Goal: Task Accomplishment & Management: Use online tool/utility

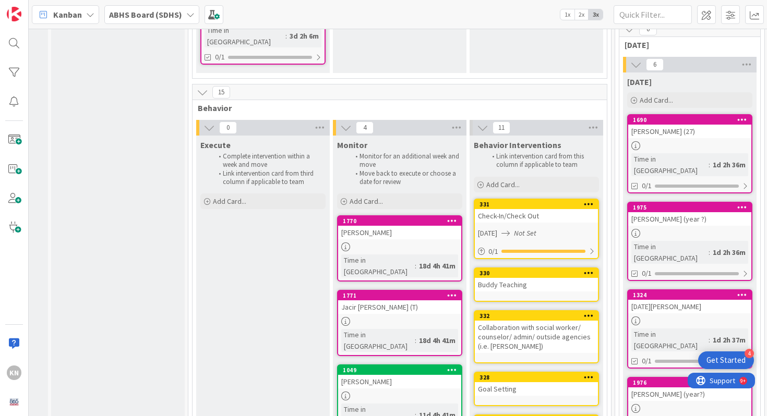
scroll to position [453, 118]
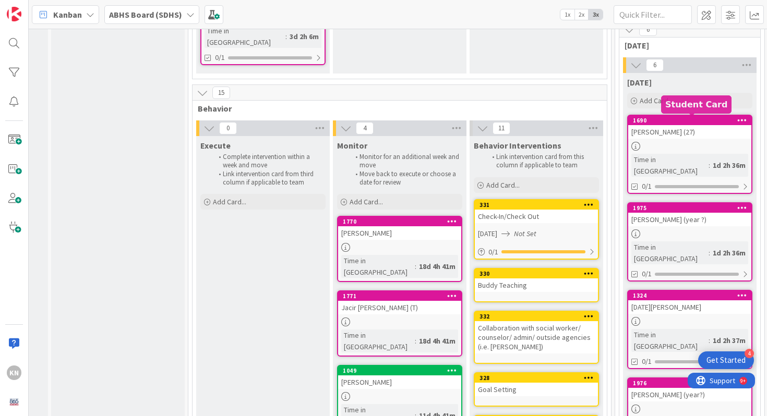
click at [720, 122] on div "1690" at bounding box center [692, 120] width 118 height 7
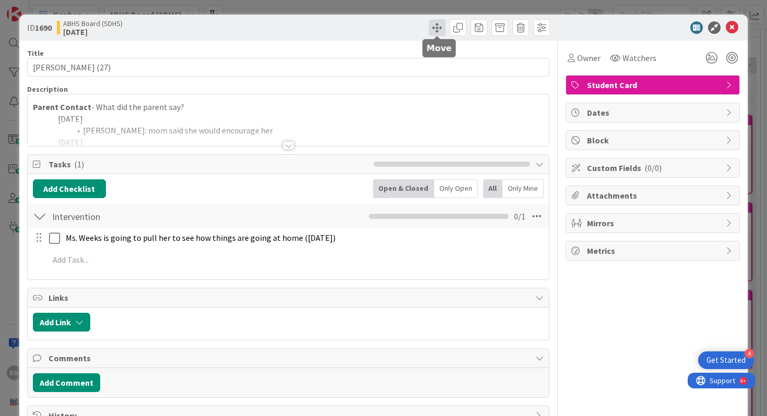
click at [439, 26] on span at bounding box center [437, 27] width 17 height 17
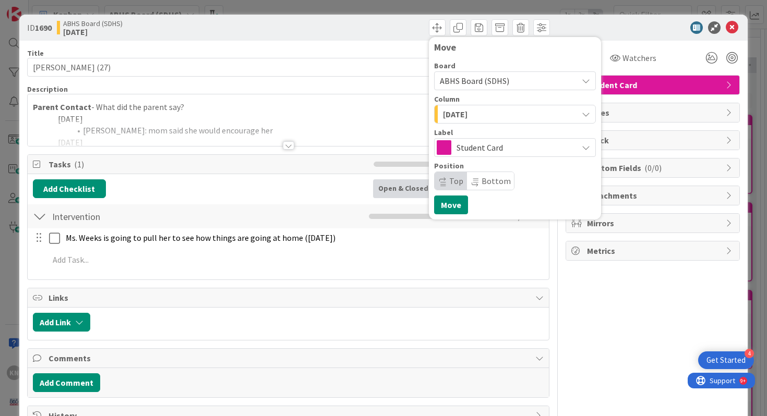
click at [457, 114] on span "[DATE]" at bounding box center [455, 114] width 25 height 14
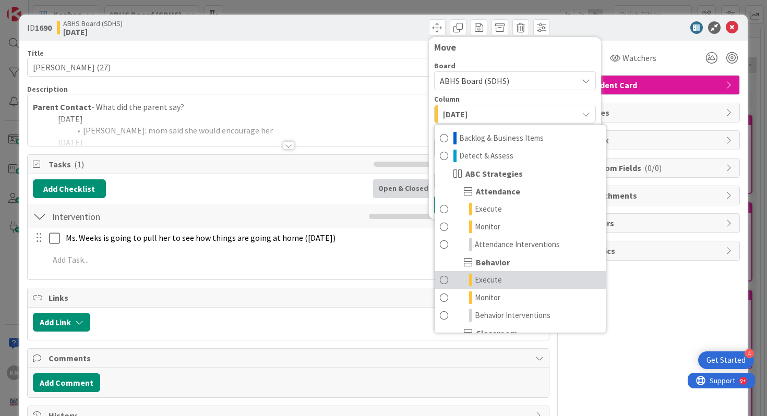
click at [486, 277] on span "Execute" at bounding box center [488, 280] width 27 height 13
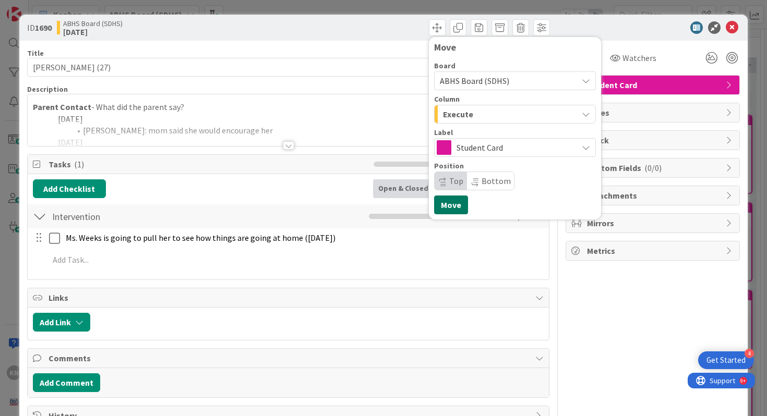
click at [452, 209] on button "Move" at bounding box center [451, 205] width 34 height 19
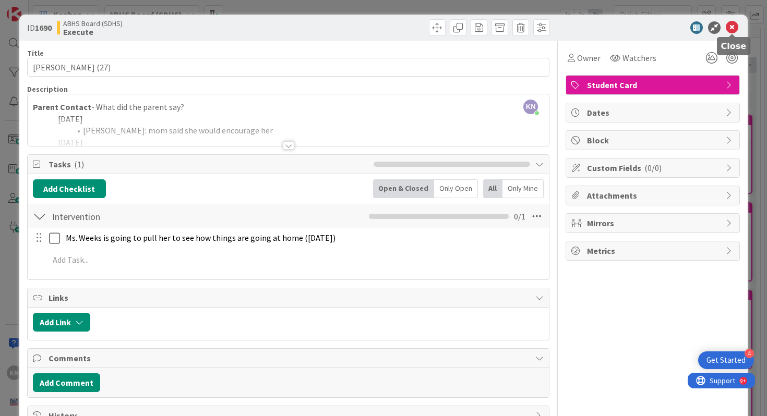
click at [732, 25] on icon at bounding box center [731, 27] width 13 height 13
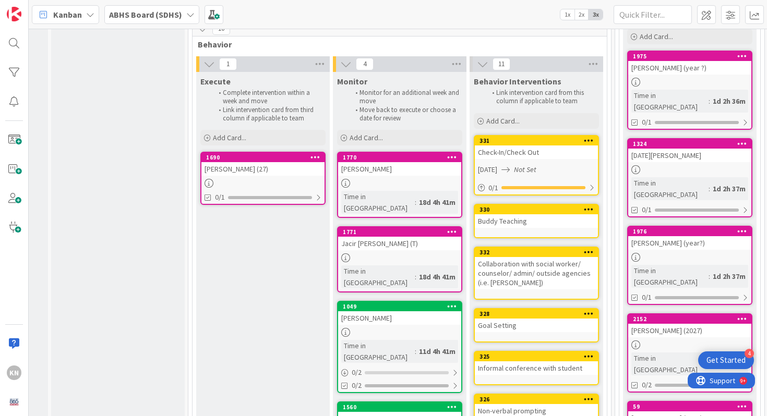
scroll to position [481, 118]
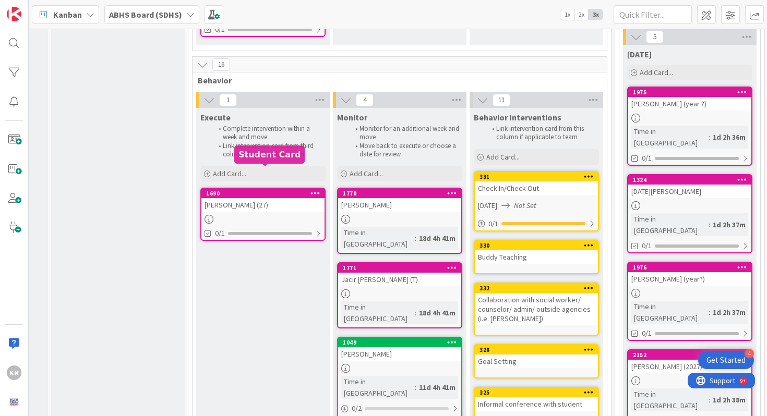
click at [240, 190] on div "1690" at bounding box center [265, 193] width 118 height 7
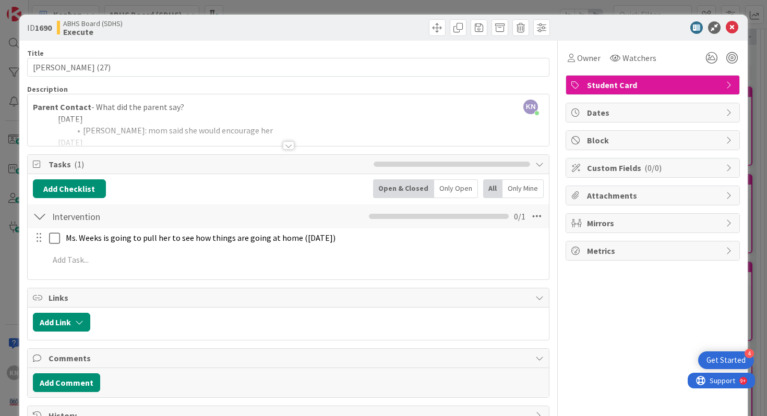
click at [289, 146] on div at bounding box center [288, 145] width 11 height 8
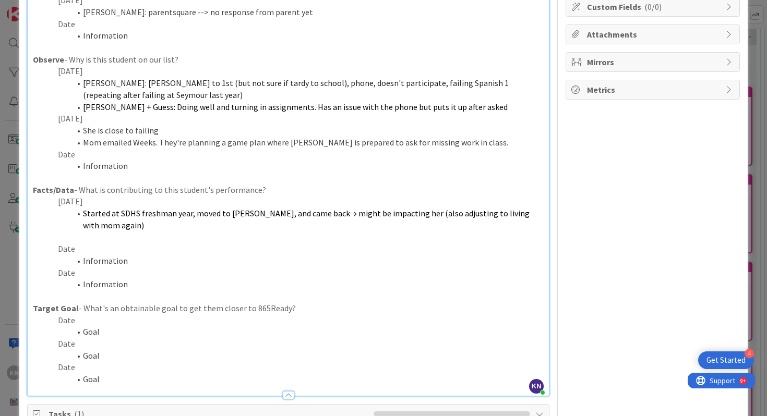
scroll to position [162, 0]
click at [64, 243] on p "Date" at bounding box center [288, 248] width 511 height 12
click at [65, 251] on p "Date" at bounding box center [288, 248] width 511 height 12
click at [95, 262] on li "Information" at bounding box center [294, 260] width 499 height 12
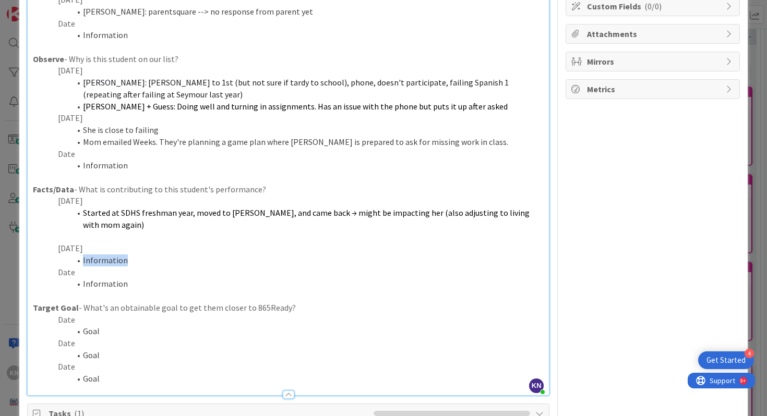
click at [95, 262] on li "Information" at bounding box center [294, 260] width 499 height 12
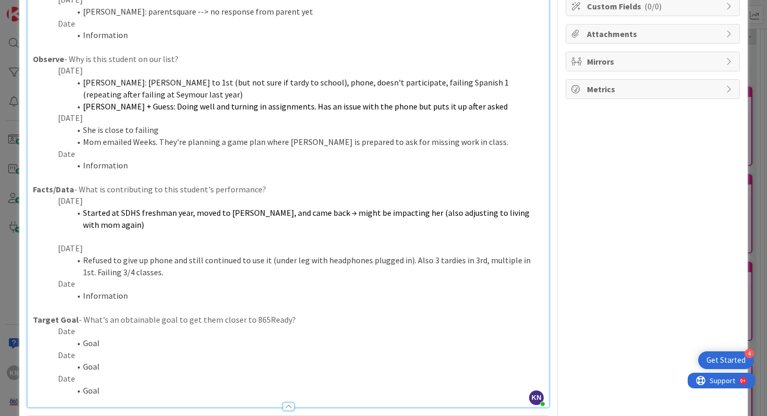
click at [427, 261] on li "Refused to give up phone and still continued to use it (under leg with headphon…" at bounding box center [294, 265] width 499 height 23
click at [191, 273] on li "3 tardies in 3rd, multiple in 1st. Failing 3/4 classes." at bounding box center [294, 272] width 499 height 12
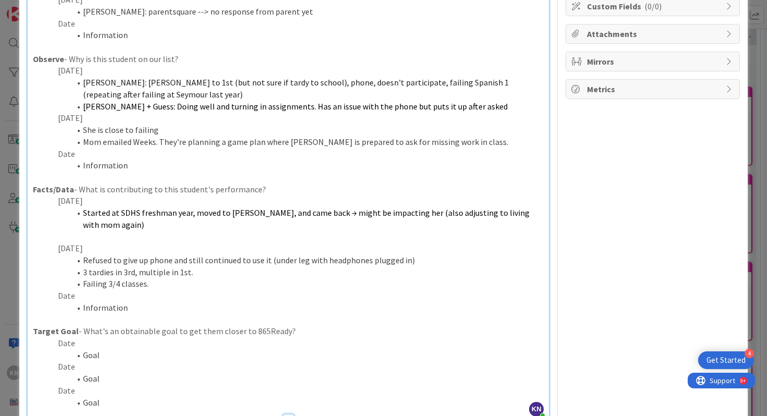
click at [192, 273] on li "3 tardies in 3rd, multiple in 1st." at bounding box center [294, 272] width 499 height 12
click at [153, 283] on li "Failing 3/4 classes." at bounding box center [294, 284] width 499 height 12
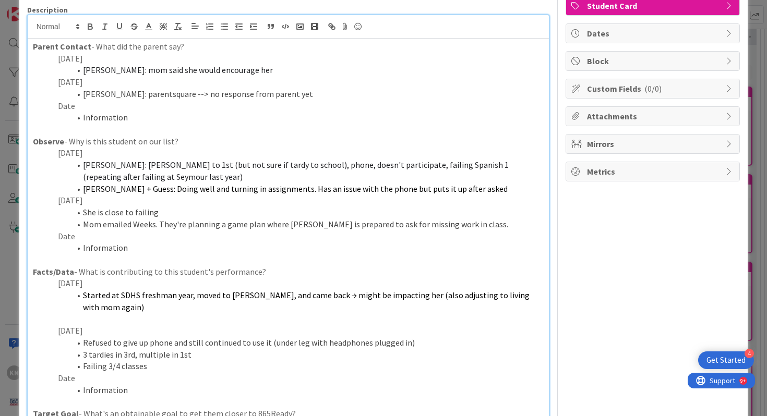
scroll to position [77, 0]
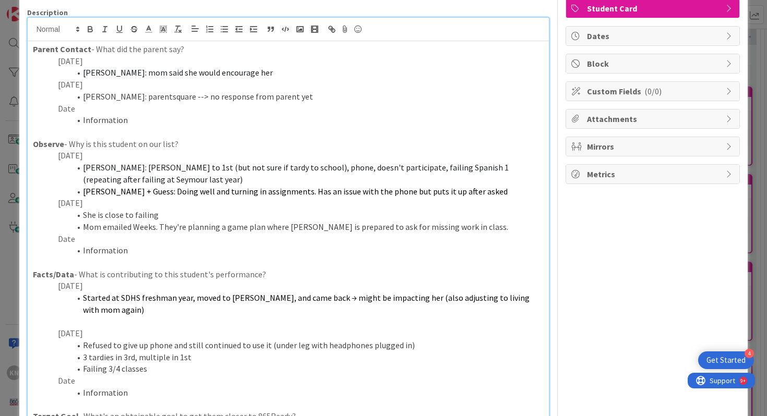
click at [64, 107] on p "Date" at bounding box center [288, 109] width 511 height 12
click at [104, 124] on li "Information" at bounding box center [294, 120] width 499 height 12
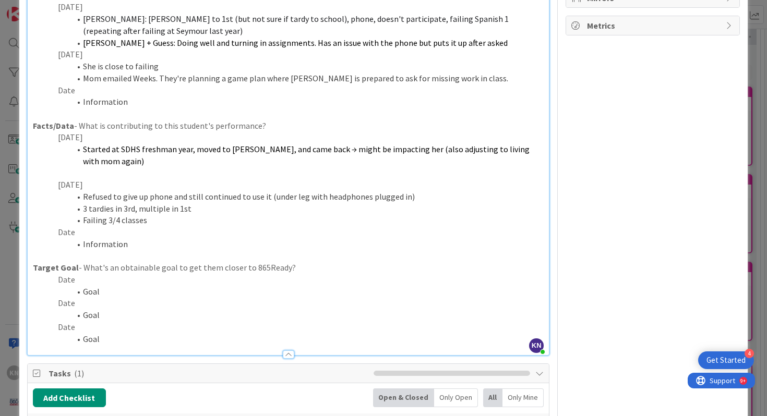
scroll to position [0, 0]
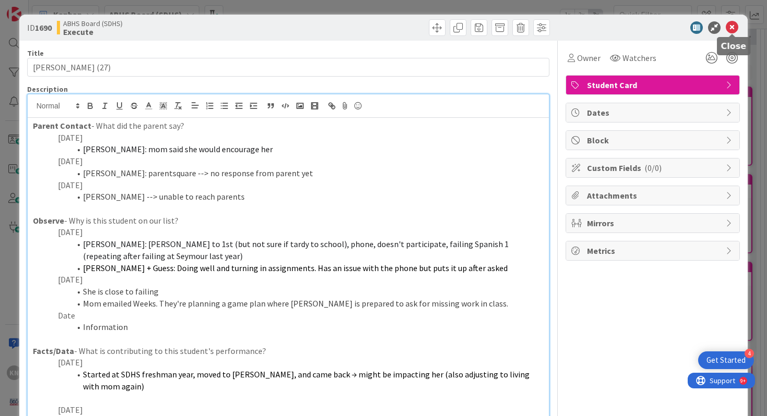
click at [732, 28] on icon at bounding box center [731, 27] width 13 height 13
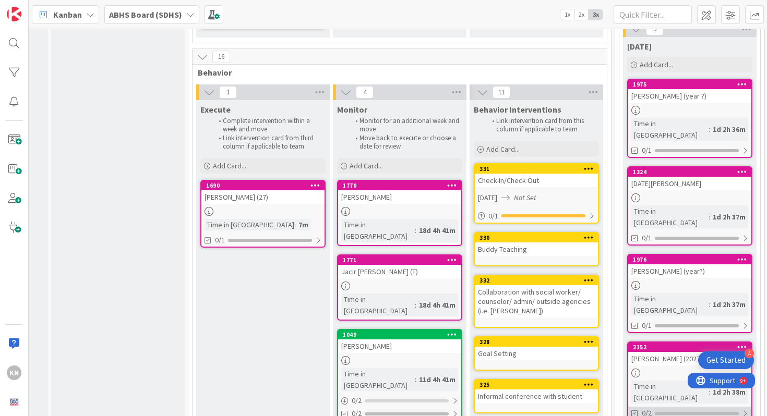
scroll to position [565, 118]
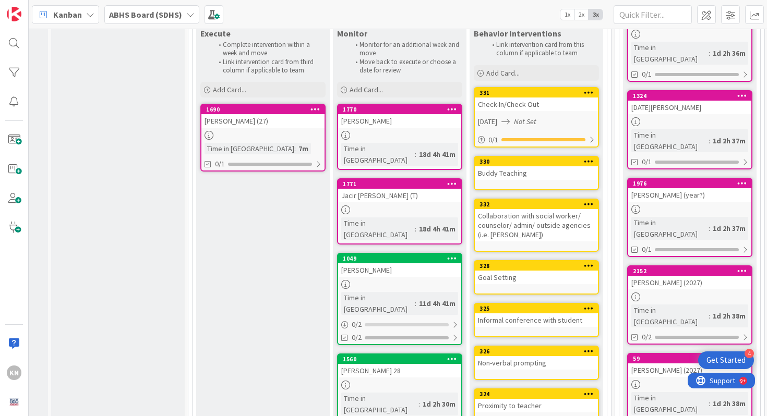
click at [450, 355] on icon at bounding box center [452, 358] width 10 height 7
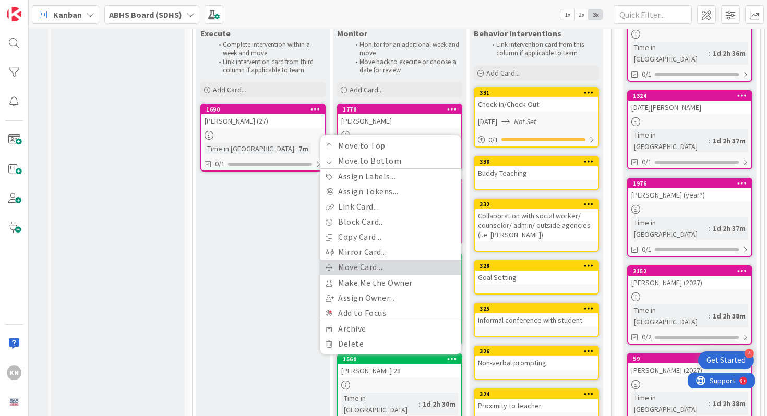
click at [349, 260] on link "Move Card..." at bounding box center [390, 267] width 141 height 15
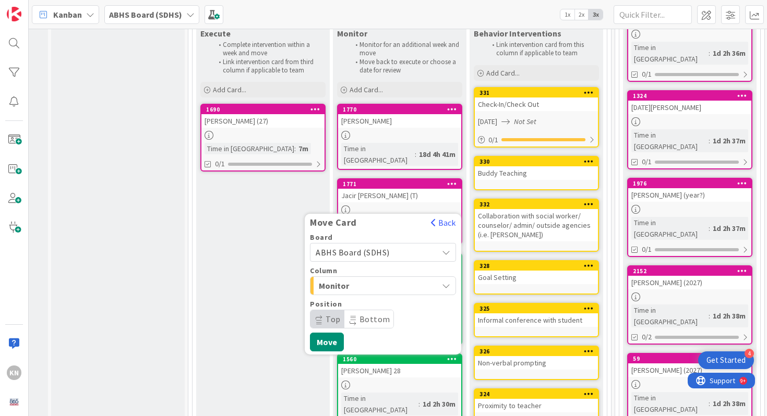
click at [341, 279] on span "Monitor" at bounding box center [358, 286] width 78 height 14
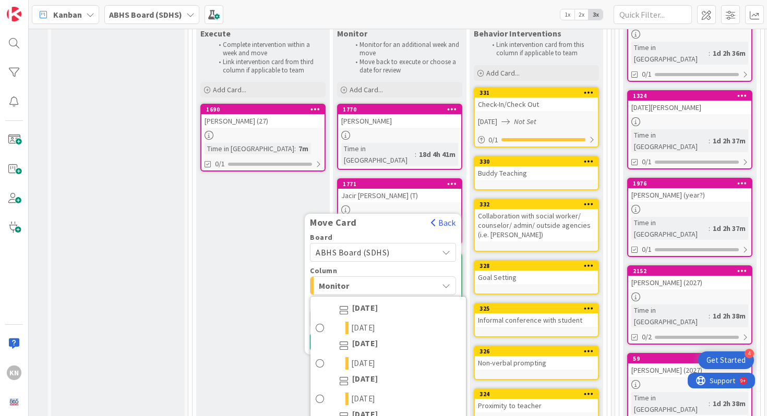
scroll to position [338, 0]
click at [320, 391] on span at bounding box center [319, 397] width 9 height 13
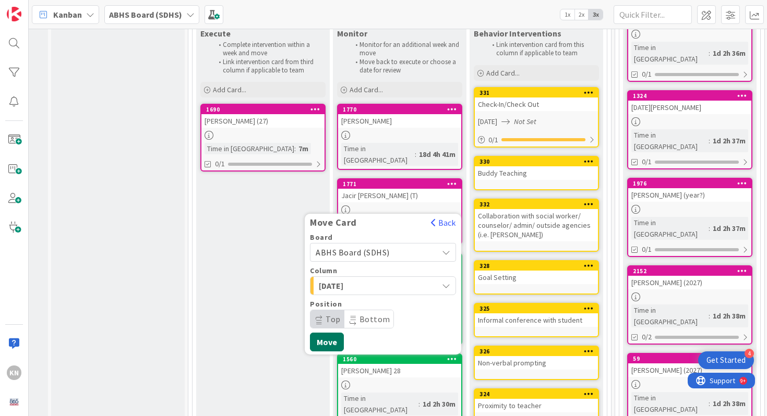
click at [331, 333] on button "Move" at bounding box center [327, 342] width 34 height 19
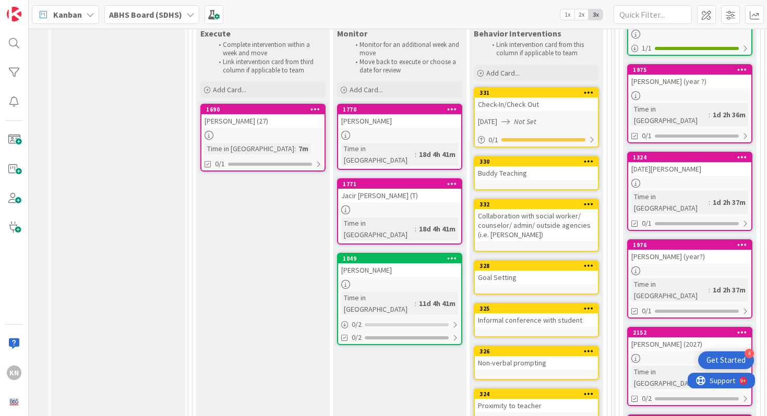
click at [448, 254] on icon at bounding box center [452, 257] width 10 height 7
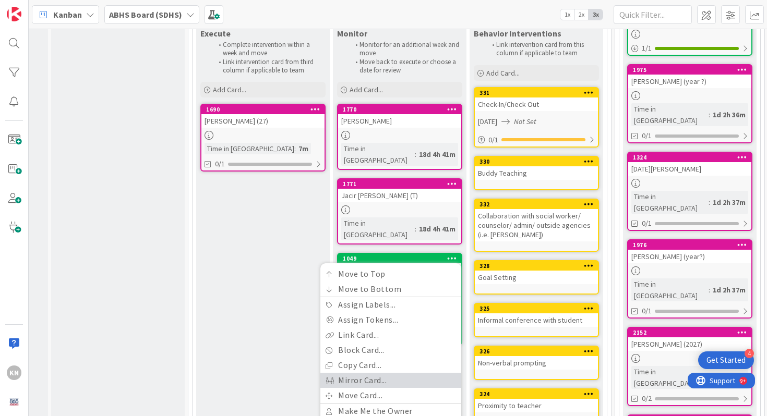
scroll to position [565, 118]
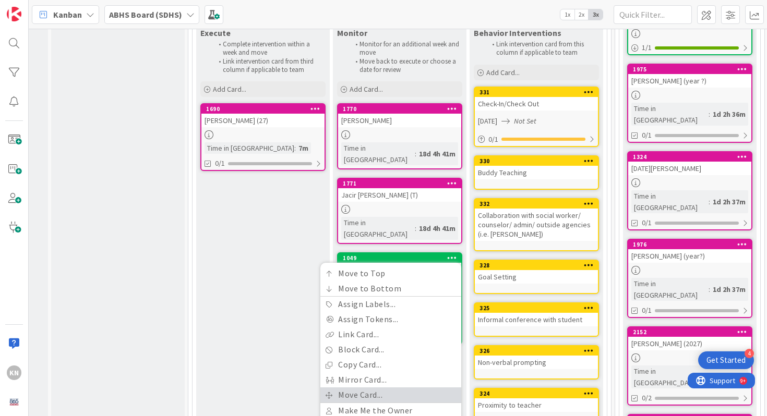
click at [356, 387] on link "Move Card..." at bounding box center [390, 394] width 141 height 15
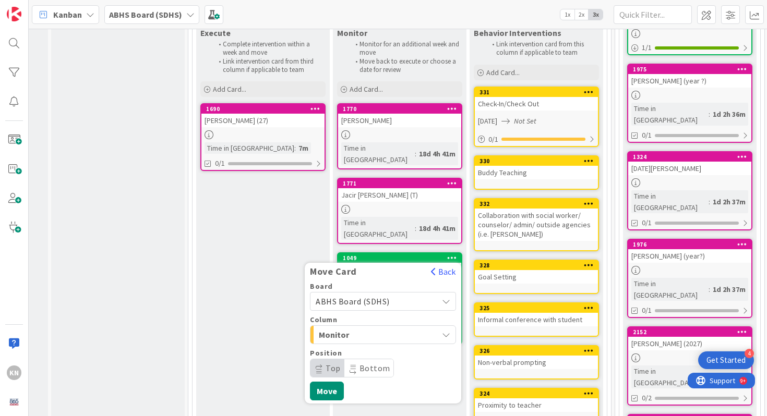
click at [345, 328] on span "Monitor" at bounding box center [358, 335] width 78 height 14
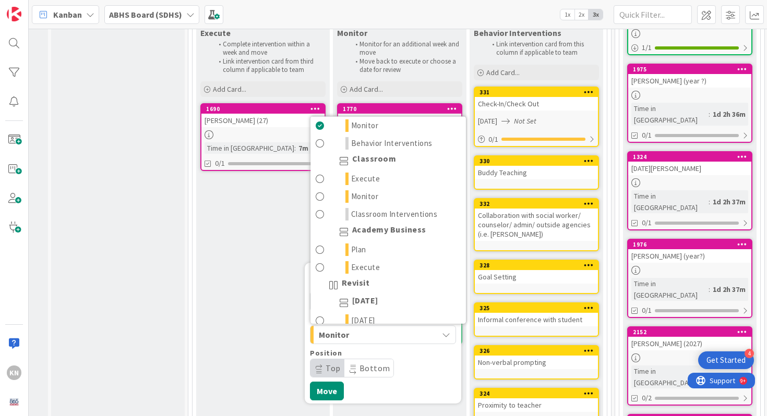
scroll to position [242, 0]
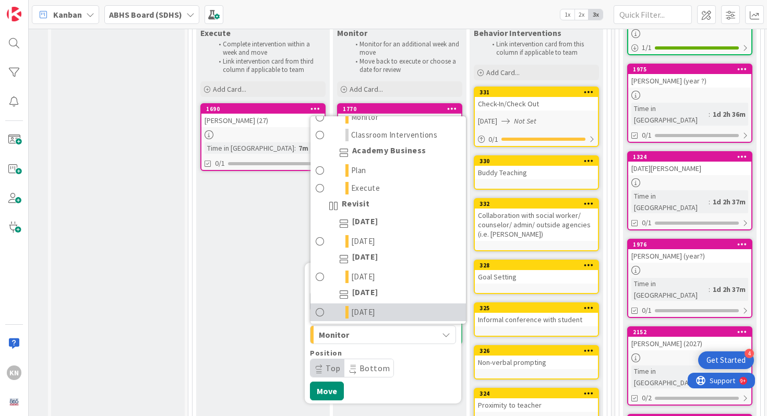
click at [320, 306] on span at bounding box center [319, 312] width 9 height 13
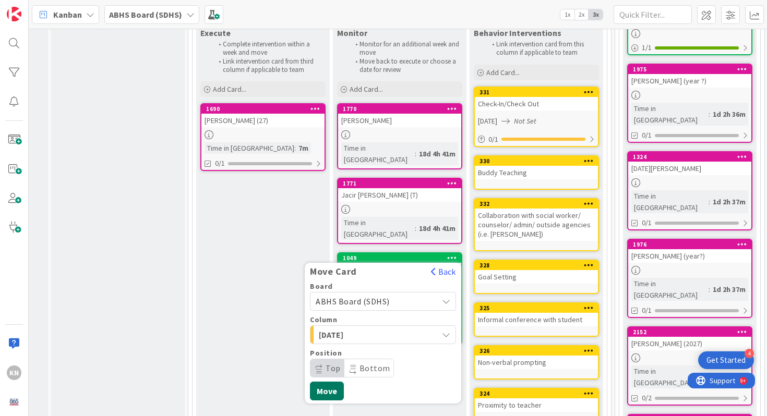
click at [323, 382] on button "Move" at bounding box center [327, 391] width 34 height 19
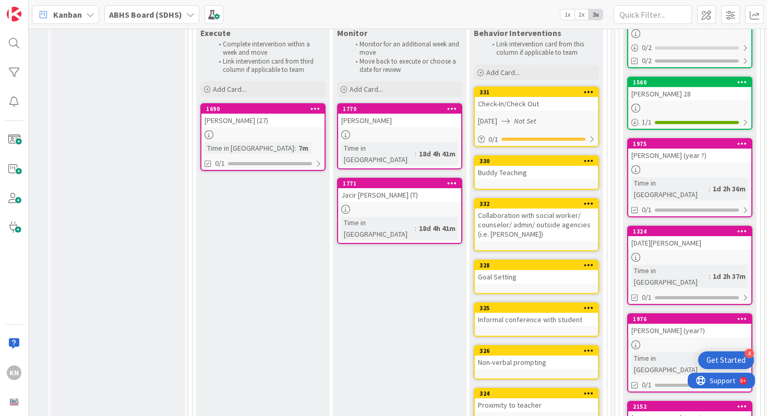
click at [414, 188] on div "Jacir [PERSON_NAME] (T)" at bounding box center [399, 195] width 123 height 14
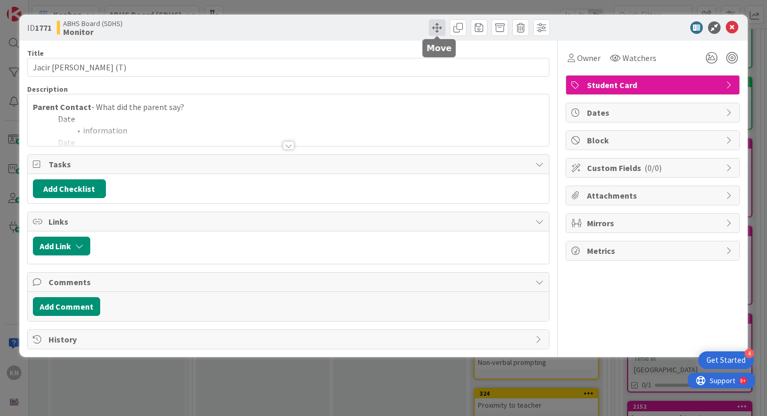
click at [439, 28] on span at bounding box center [437, 27] width 17 height 17
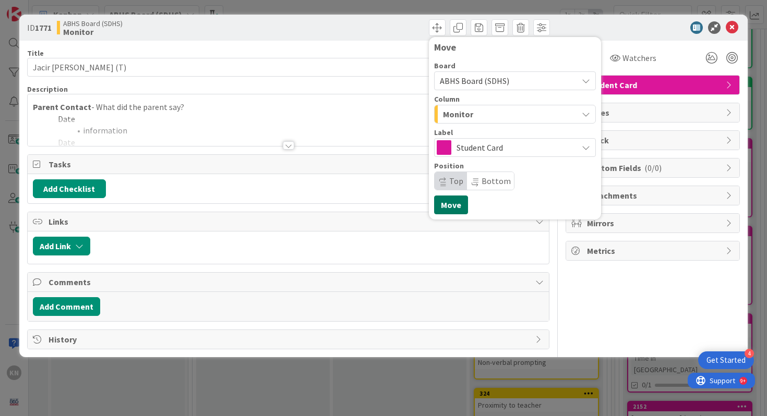
click at [454, 201] on button "Move" at bounding box center [451, 205] width 34 height 19
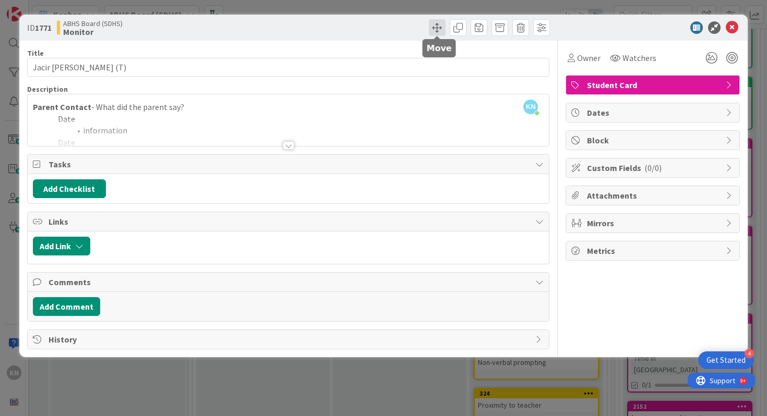
click at [440, 30] on span at bounding box center [437, 27] width 17 height 17
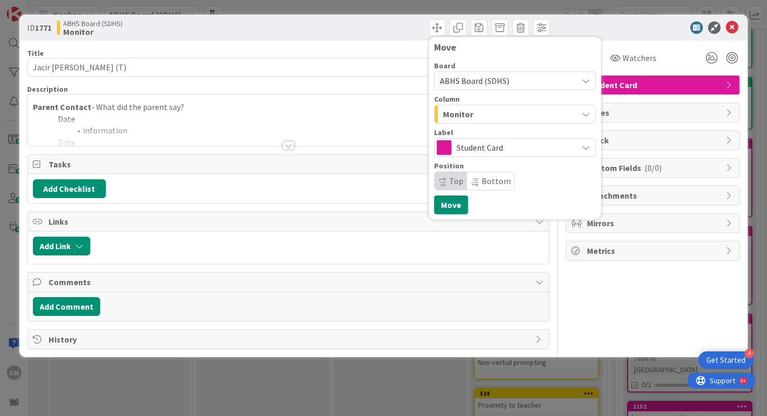
click at [469, 116] on span "Monitor" at bounding box center [458, 114] width 30 height 14
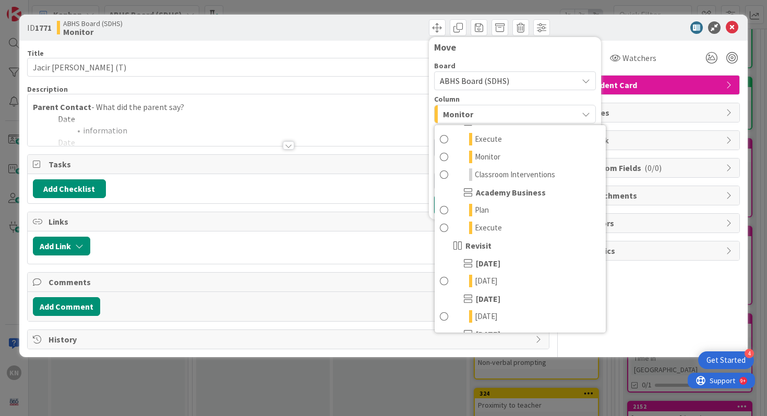
scroll to position [301, 0]
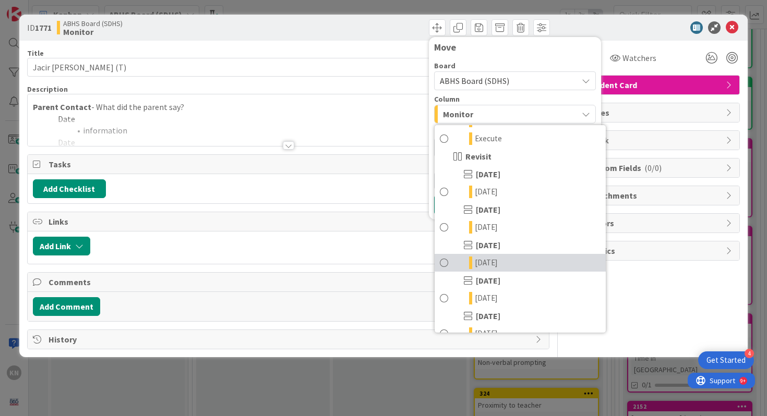
click at [444, 262] on span at bounding box center [444, 263] width 8 height 13
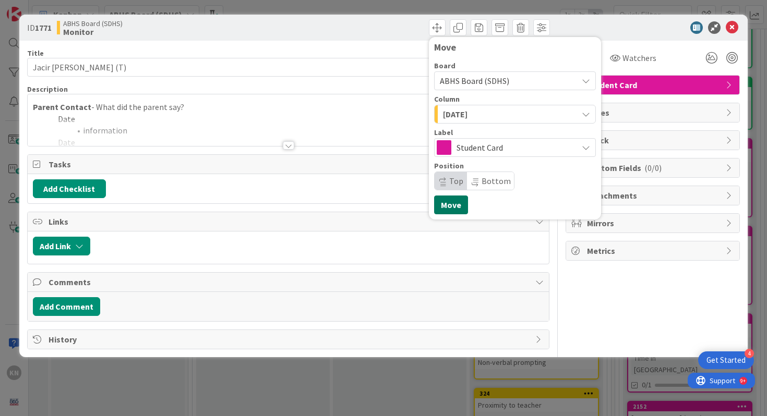
click at [452, 204] on button "Move" at bounding box center [451, 205] width 34 height 19
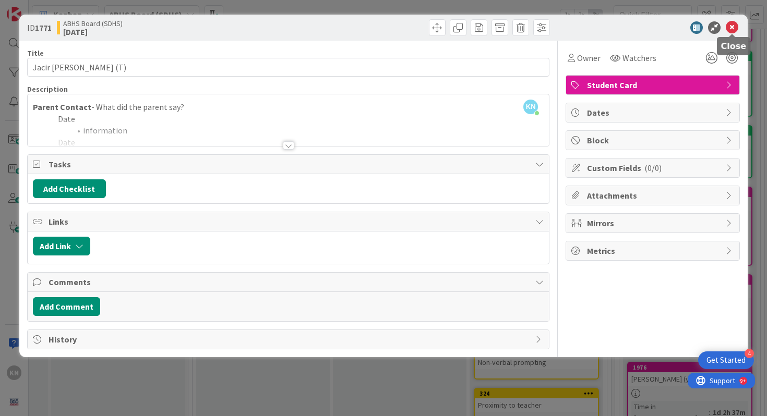
click at [732, 26] on icon at bounding box center [731, 27] width 13 height 13
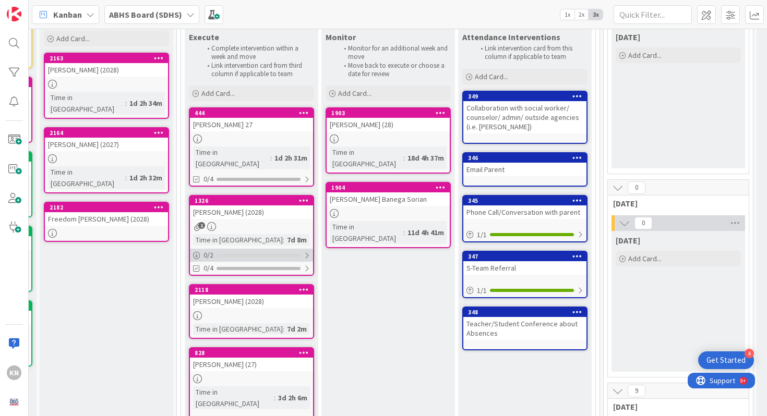
scroll to position [90, 129]
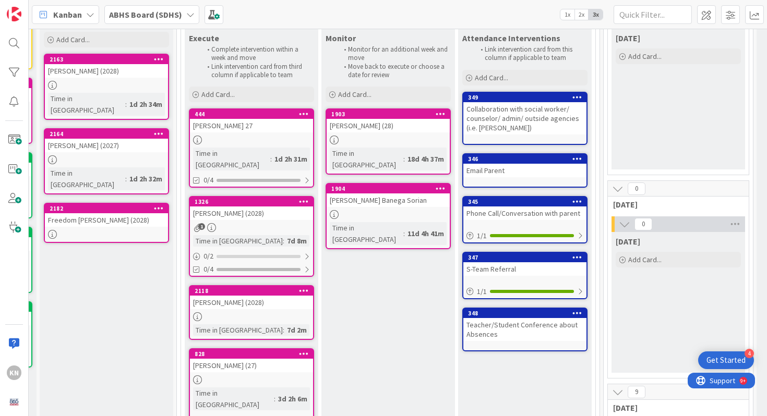
click at [248, 124] on div "[PERSON_NAME] 27" at bounding box center [251, 126] width 123 height 14
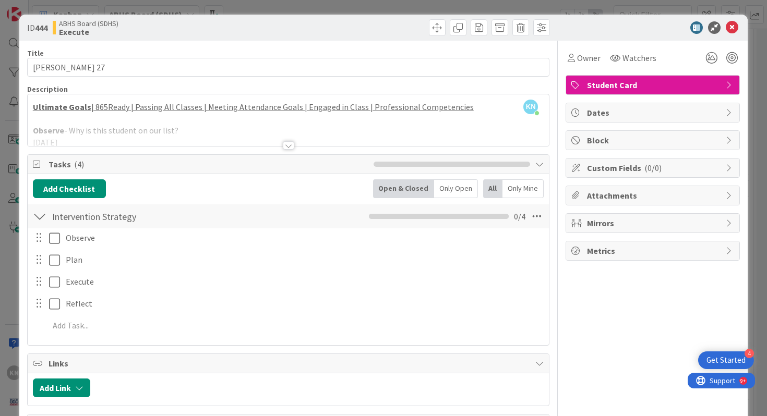
click at [292, 145] on div at bounding box center [288, 145] width 11 height 8
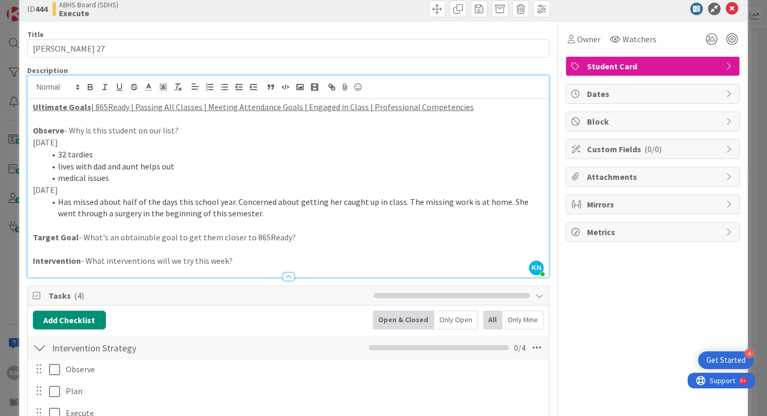
scroll to position [22, 0]
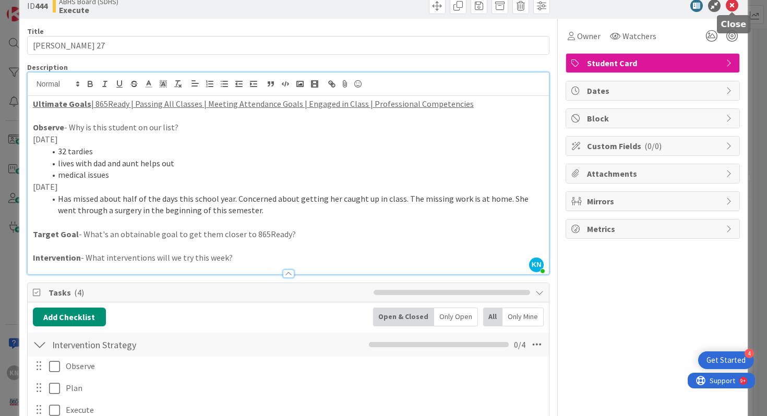
click at [734, 4] on icon at bounding box center [731, 5] width 13 height 13
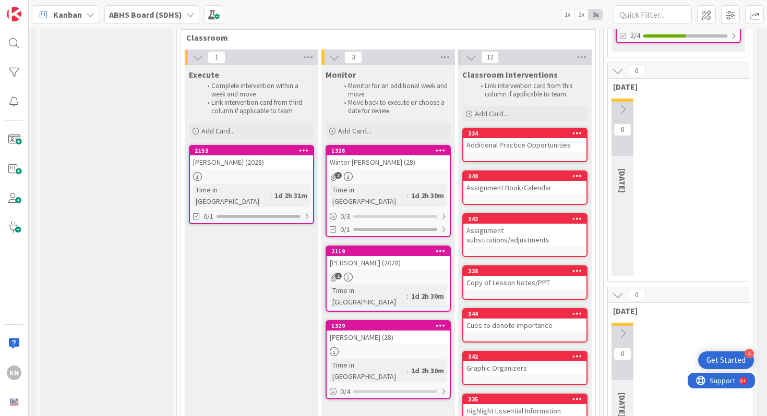
scroll to position [1195, 129]
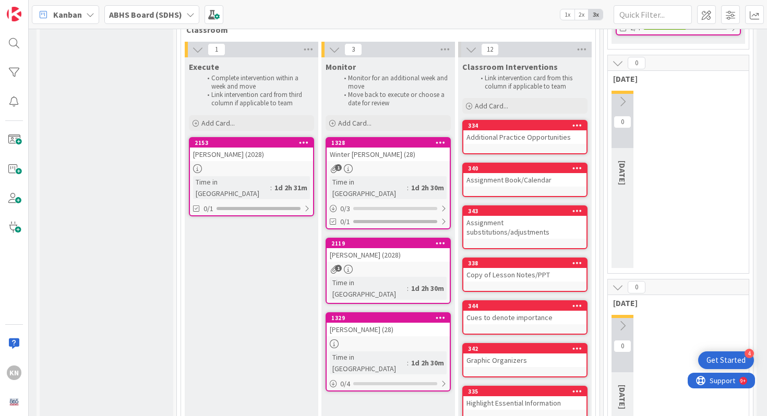
click at [370, 351] on div "Time in [GEOGRAPHIC_DATA]" at bounding box center [368, 362] width 77 height 23
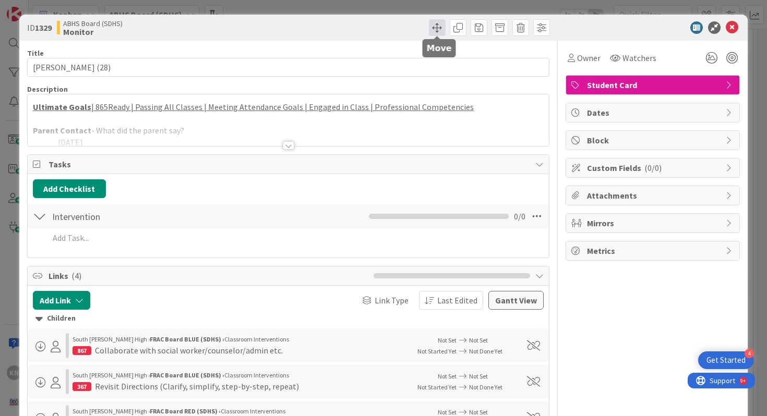
click at [439, 30] on span at bounding box center [437, 27] width 17 height 17
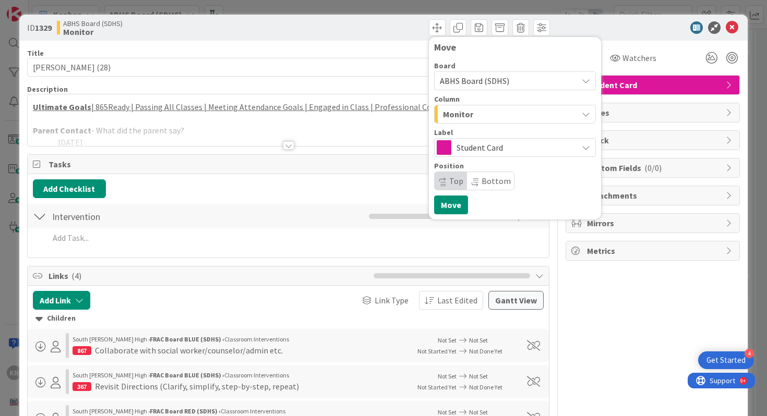
click at [457, 114] on span "Monitor" at bounding box center [458, 114] width 30 height 14
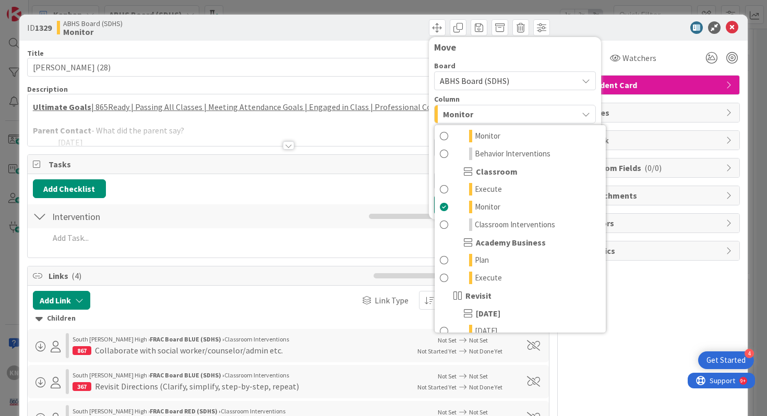
scroll to position [243, 0]
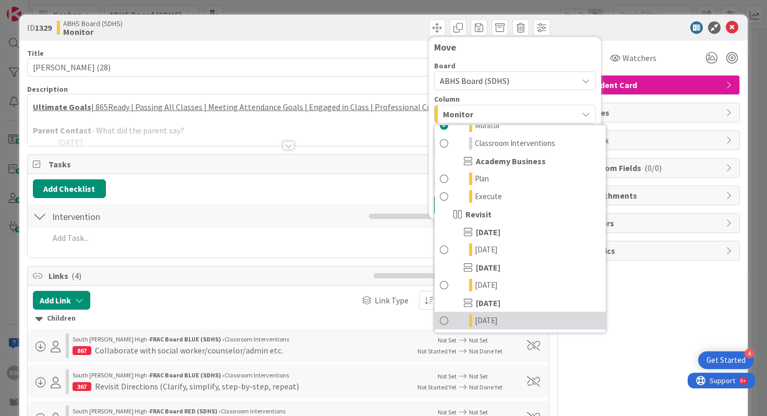
click at [447, 320] on span at bounding box center [444, 320] width 8 height 13
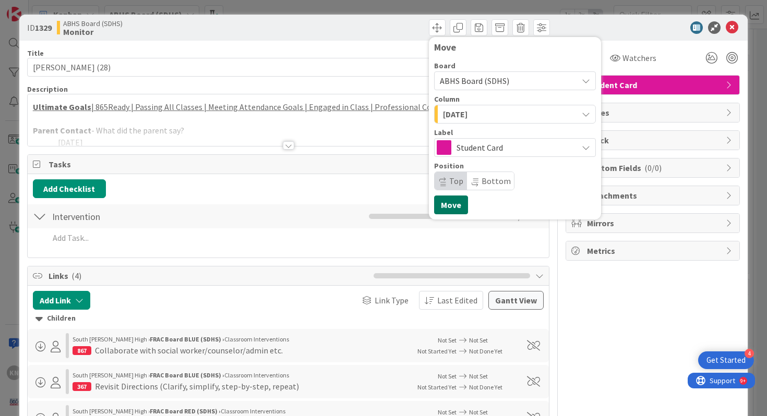
click at [456, 205] on button "Move" at bounding box center [451, 205] width 34 height 19
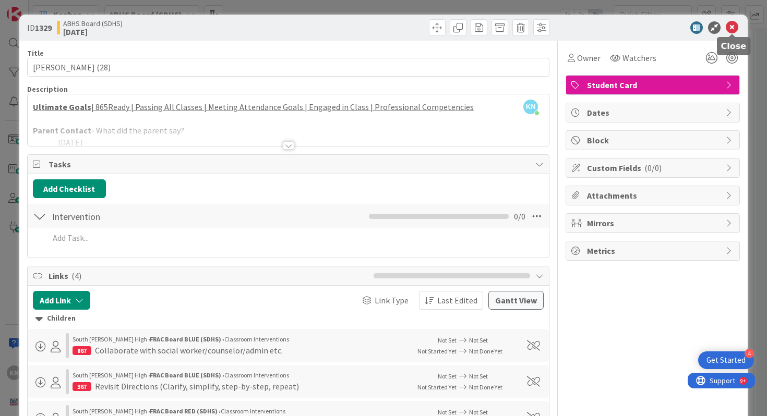
click at [734, 25] on icon at bounding box center [731, 27] width 13 height 13
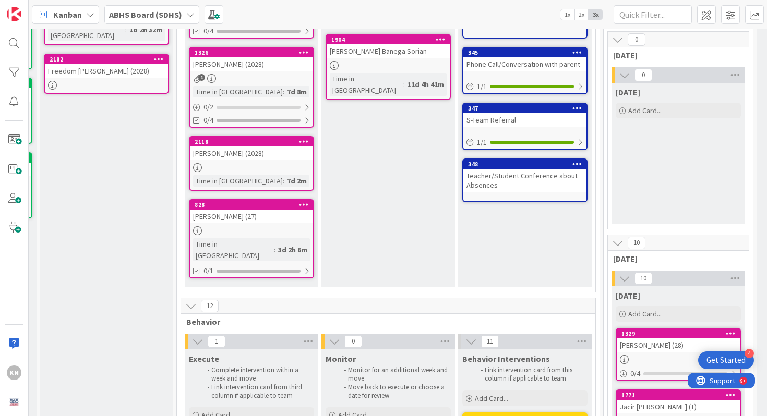
scroll to position [86, 129]
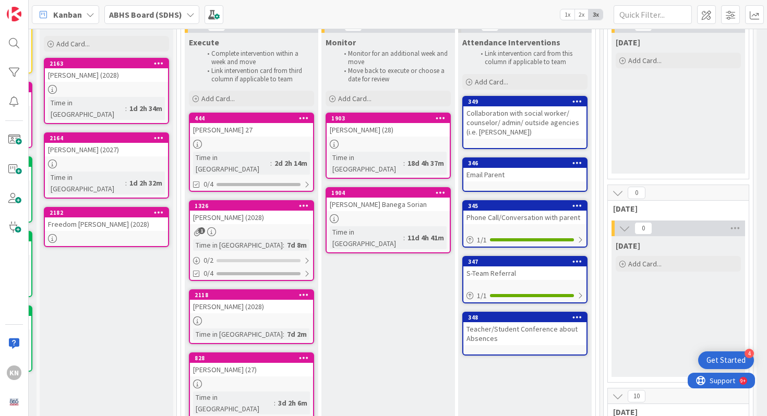
click at [95, 72] on div "[PERSON_NAME] (2028)" at bounding box center [106, 75] width 123 height 14
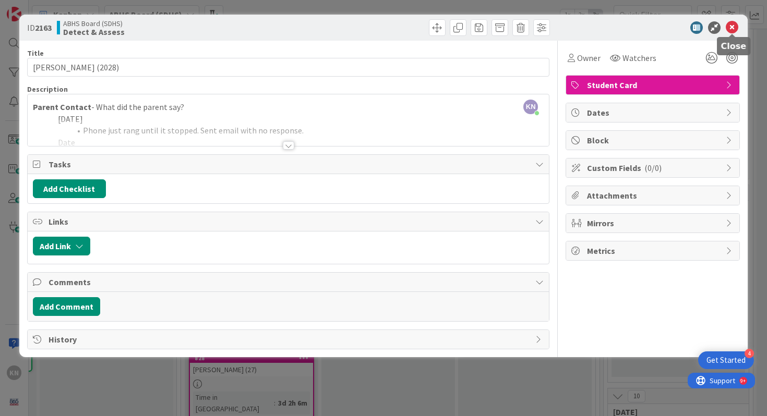
click at [732, 27] on icon at bounding box center [731, 27] width 13 height 13
